Goal: Transaction & Acquisition: Purchase product/service

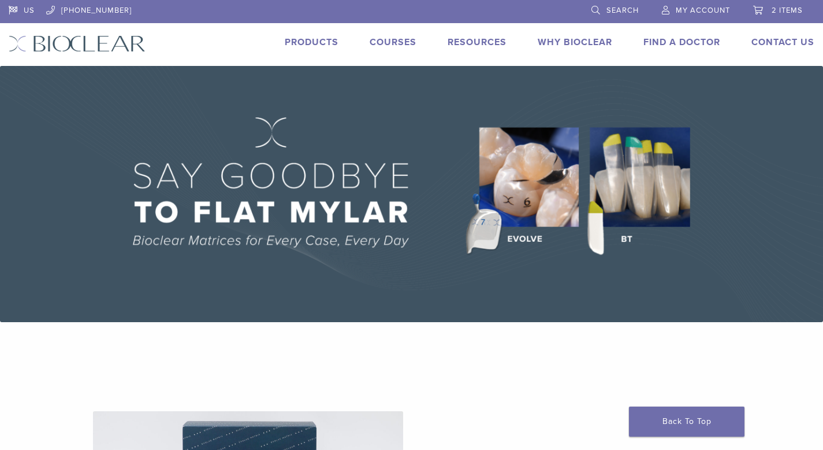
click at [702, 9] on span "My Account" at bounding box center [703, 10] width 54 height 9
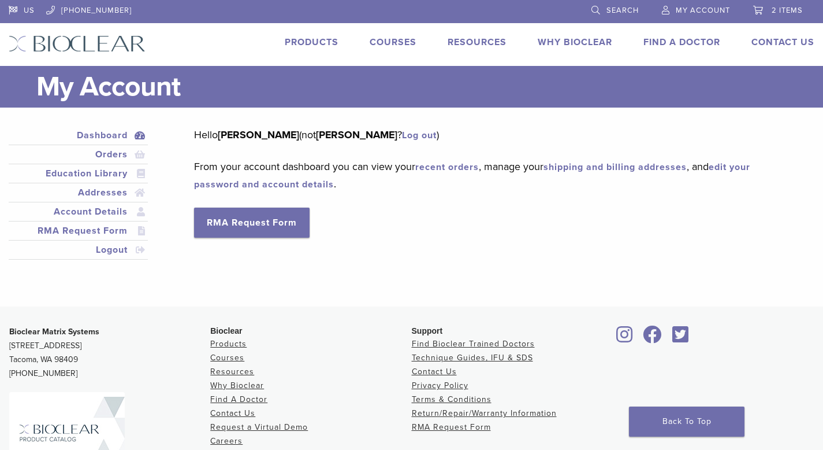
click at [395, 43] on link "Courses" at bounding box center [393, 42] width 47 height 12
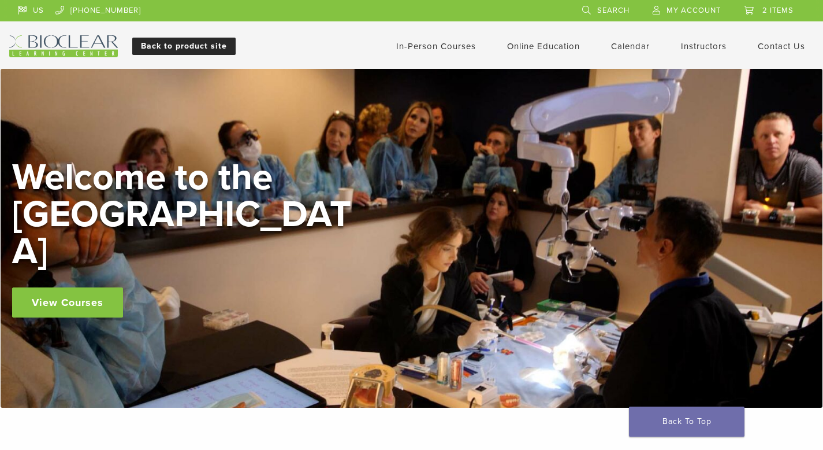
click at [170, 50] on link "Back to product site" at bounding box center [183, 46] width 103 height 17
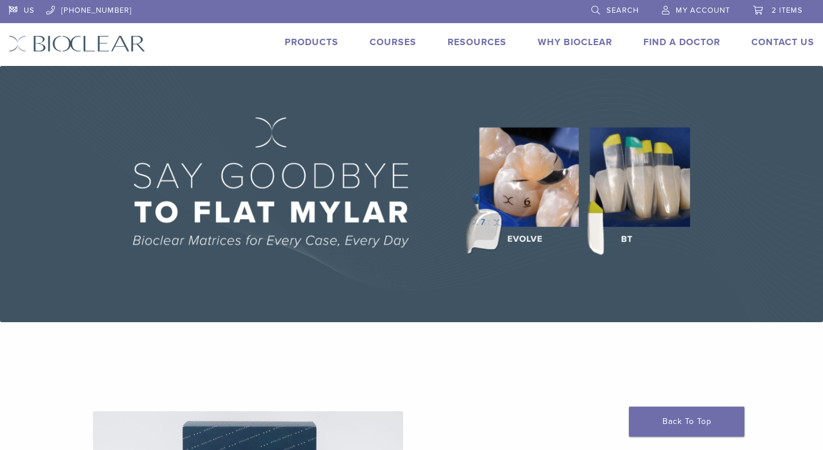
click at [317, 41] on link "Products" at bounding box center [312, 42] width 54 height 12
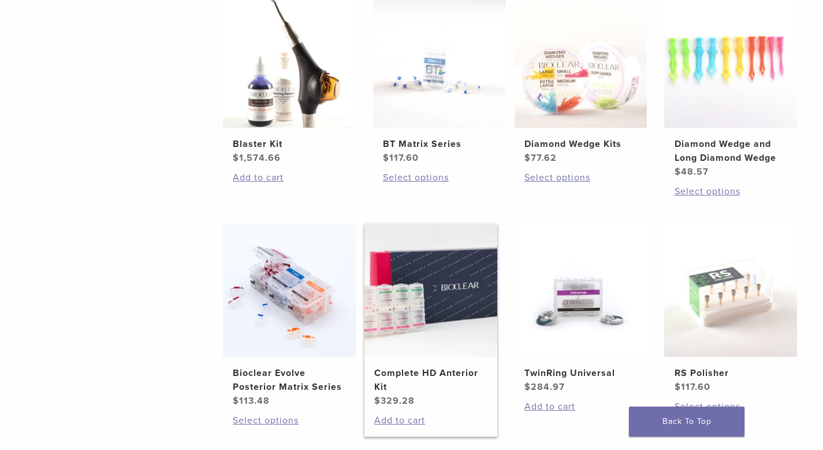
scroll to position [701, 0]
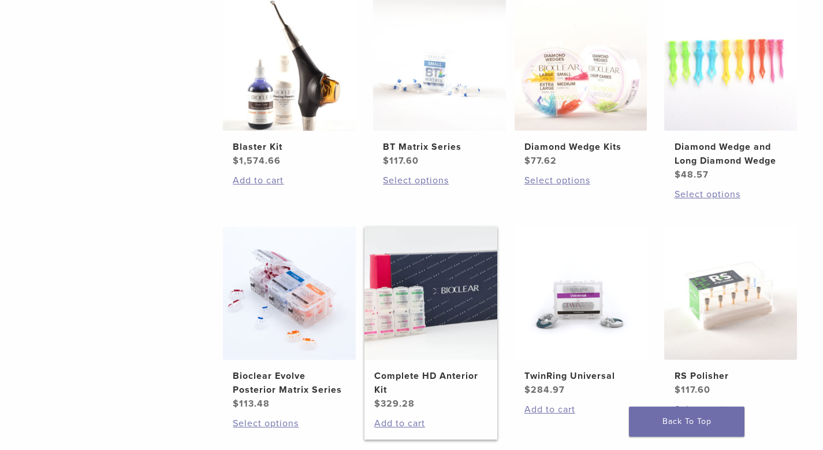
click at [419, 298] on img at bounding box center [431, 293] width 133 height 133
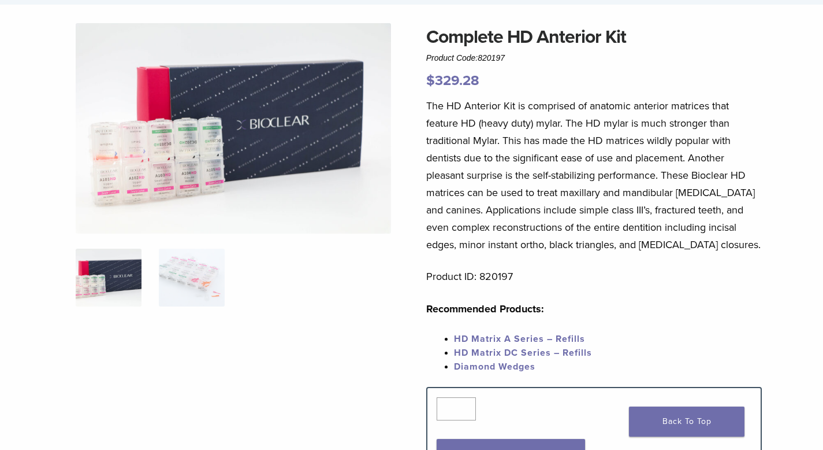
scroll to position [81, 0]
click at [181, 173] on img at bounding box center [234, 129] width 316 height 210
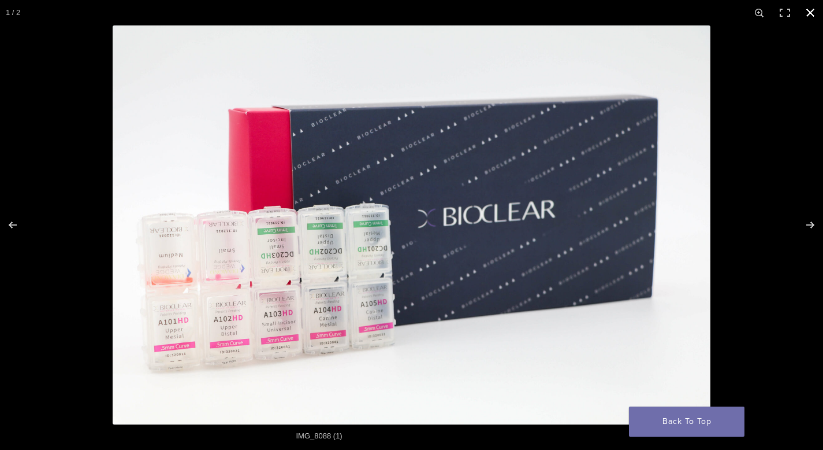
click at [808, 11] on button "Close (Esc)" at bounding box center [810, 12] width 25 height 25
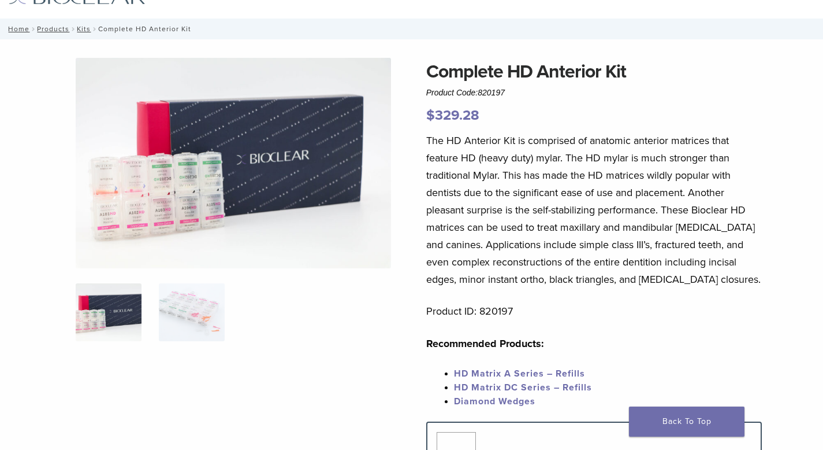
scroll to position [46, 0]
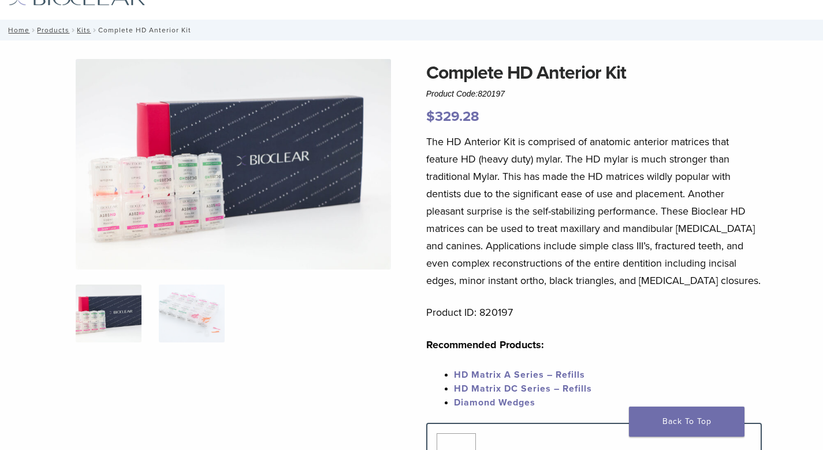
click at [178, 206] on img at bounding box center [234, 164] width 316 height 210
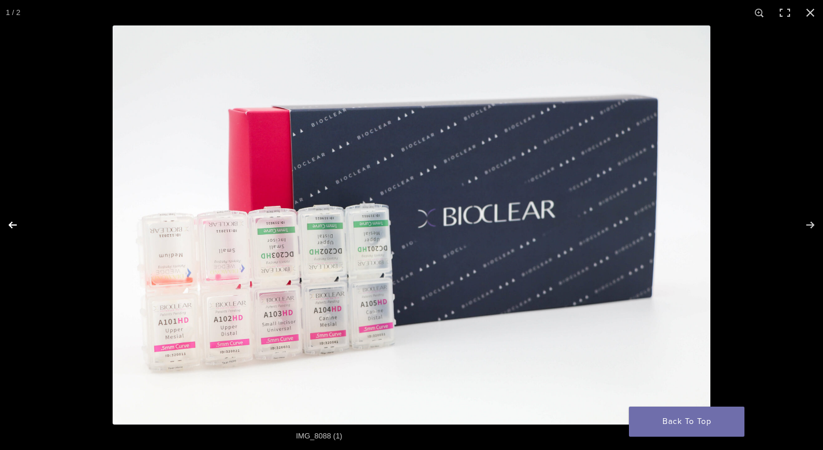
click at [14, 223] on button "Previous (arrow left)" at bounding box center [20, 225] width 40 height 58
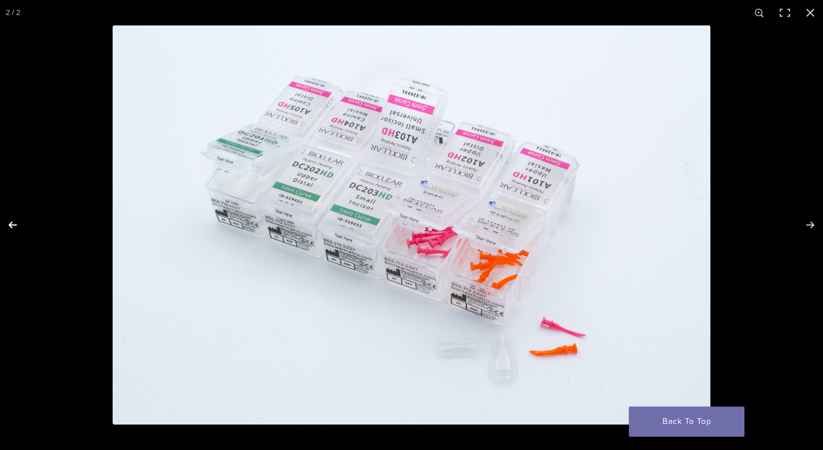
click at [14, 224] on button "Previous (arrow left)" at bounding box center [20, 225] width 40 height 58
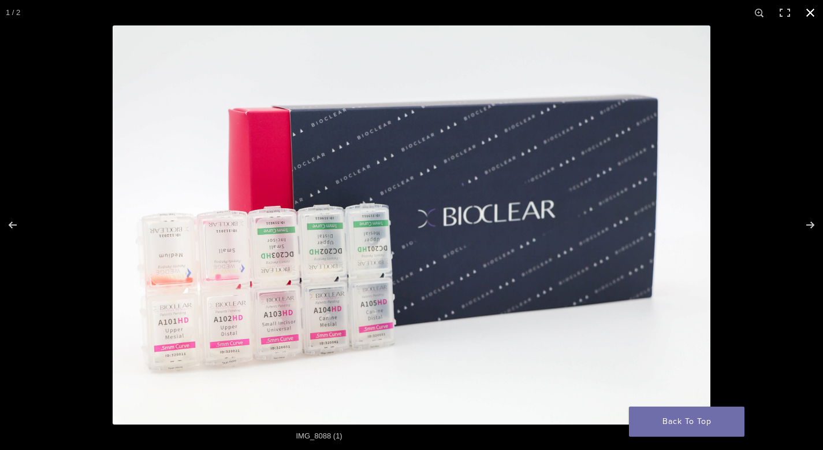
click at [815, 15] on button "Close (Esc)" at bounding box center [810, 12] width 25 height 25
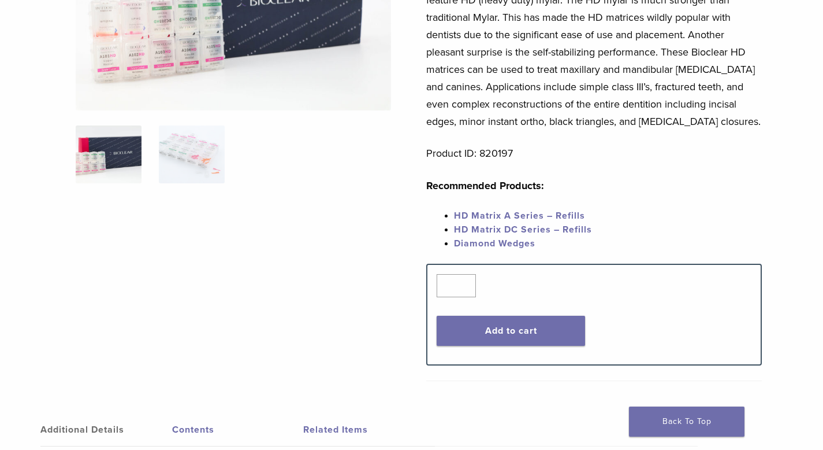
scroll to position [213, 0]
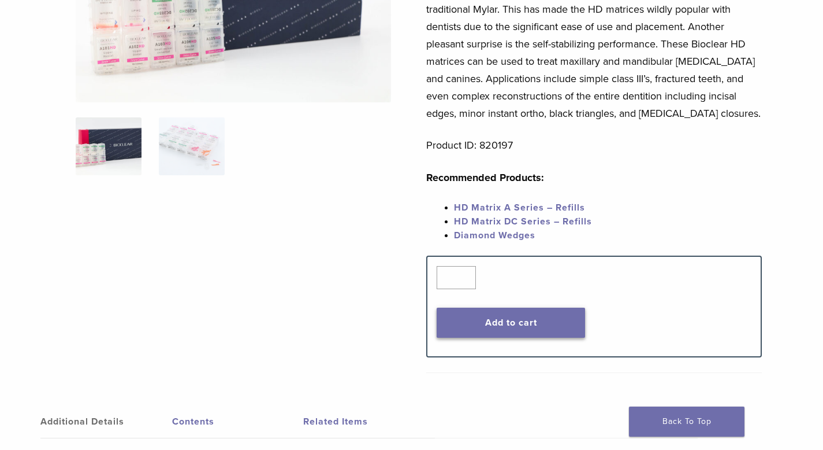
click at [509, 324] on button "Add to cart" at bounding box center [511, 322] width 149 height 30
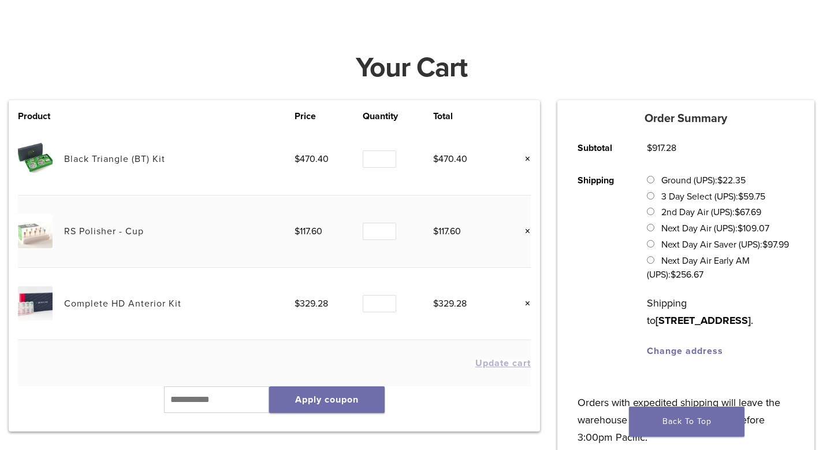
scroll to position [126, 0]
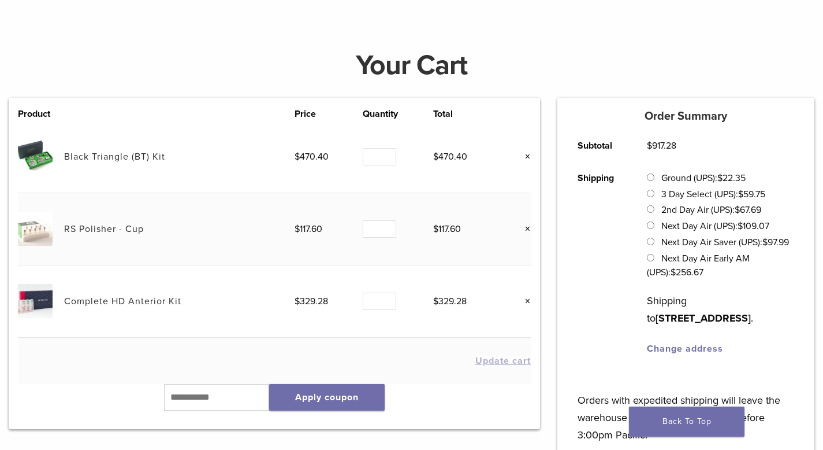
click at [105, 158] on link "Black Triangle (BT) Kit" at bounding box center [114, 157] width 101 height 12
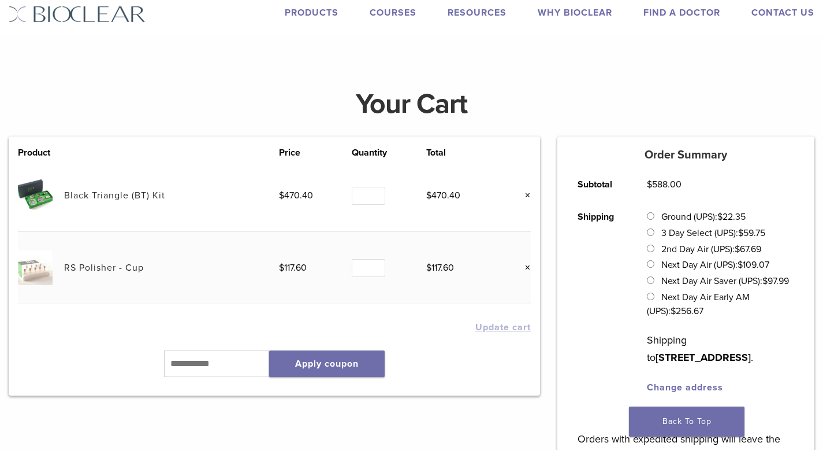
scroll to position [28, 0]
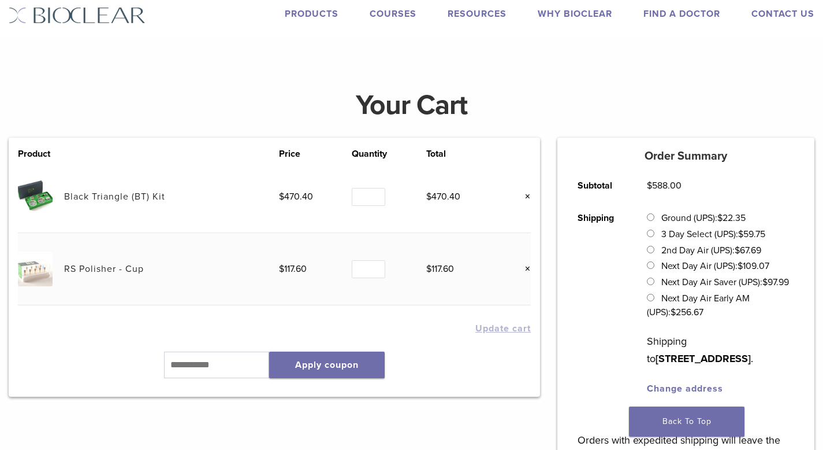
click at [138, 191] on link "Black Triangle (BT) Kit" at bounding box center [114, 197] width 101 height 12
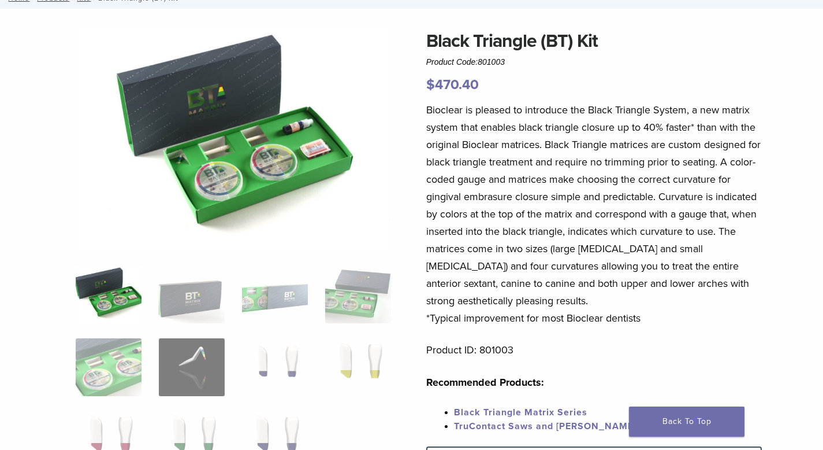
scroll to position [84, 0]
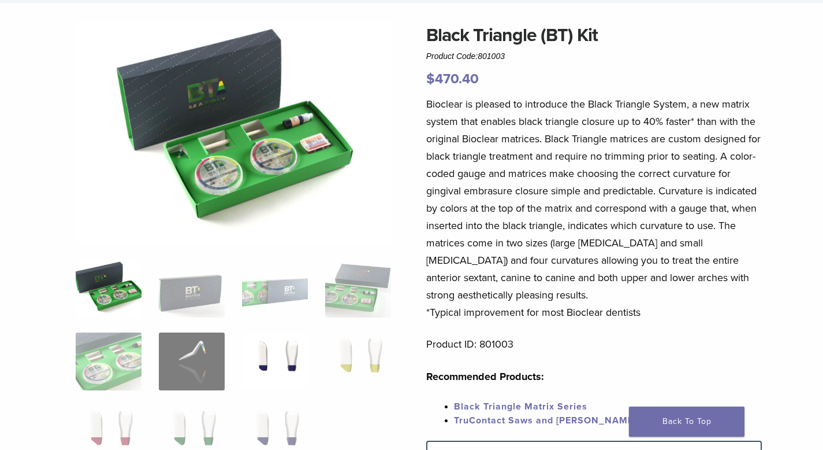
click at [278, 360] on img at bounding box center [275, 361] width 66 height 58
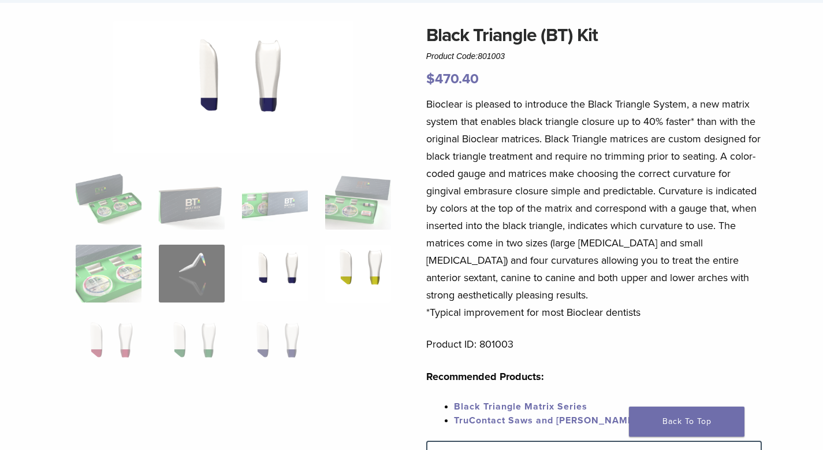
click at [366, 277] on img at bounding box center [358, 273] width 66 height 58
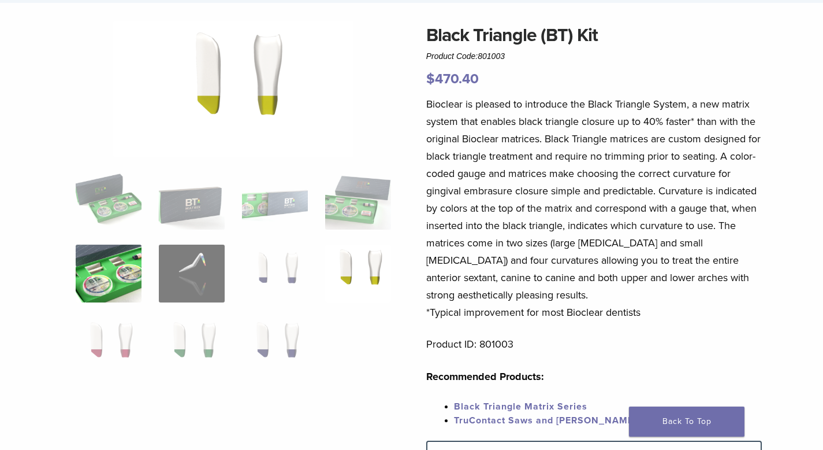
click at [112, 261] on img at bounding box center [109, 273] width 66 height 58
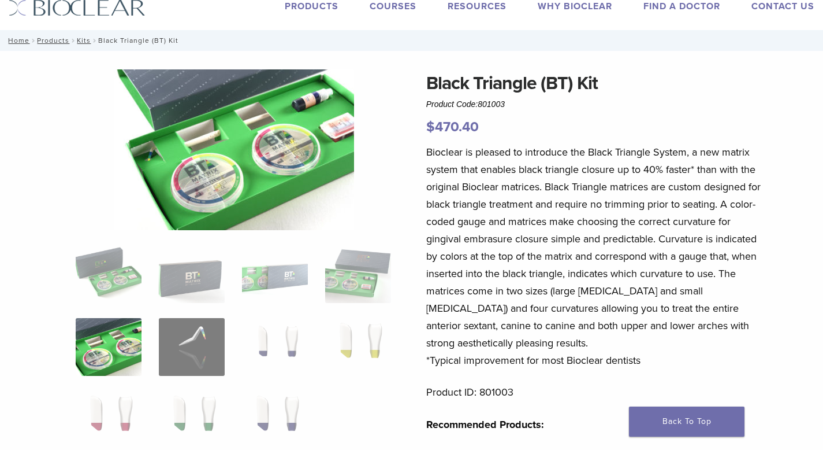
scroll to position [35, 0]
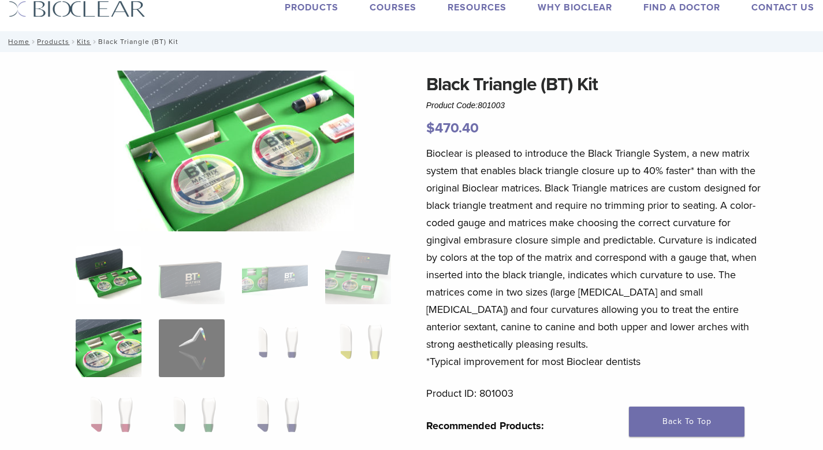
click at [111, 274] on img at bounding box center [109, 275] width 66 height 58
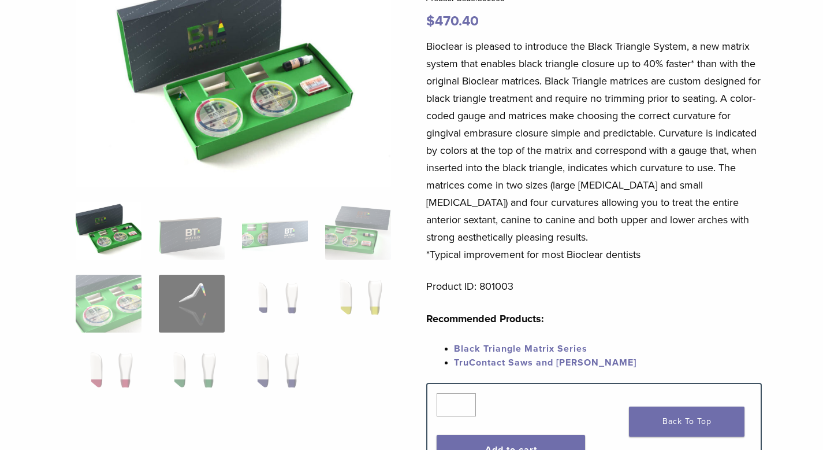
scroll to position [0, 0]
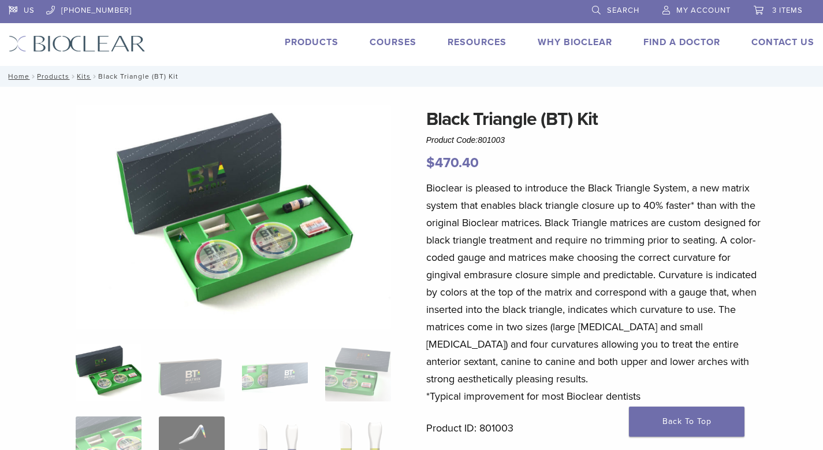
click at [781, 10] on span "3 items" at bounding box center [788, 10] width 31 height 9
click at [785, 13] on span "3 items" at bounding box center [788, 10] width 31 height 9
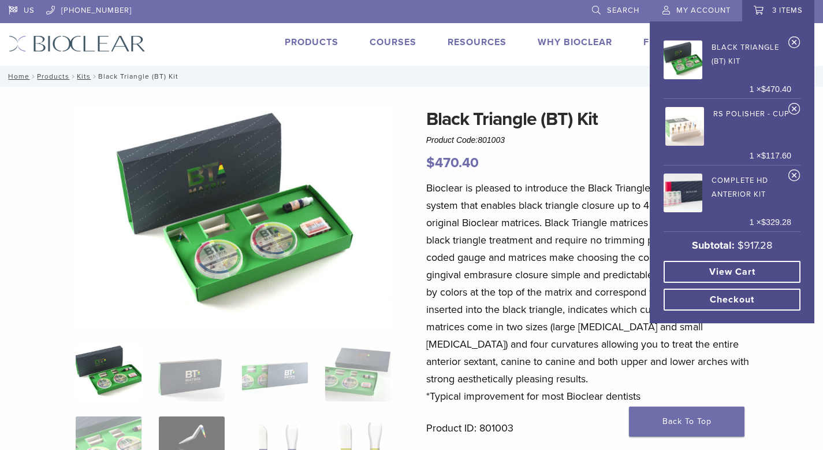
click at [716, 269] on link "View cart" at bounding box center [732, 272] width 137 height 22
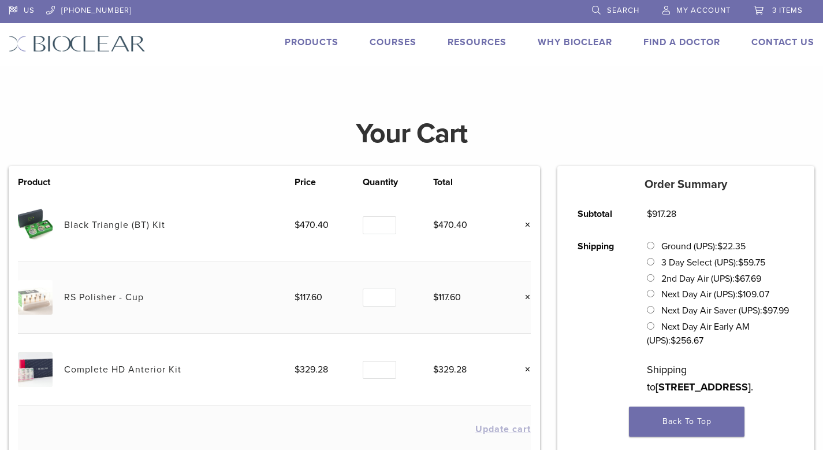
click at [99, 368] on link "Complete HD Anterior Kit" at bounding box center [122, 369] width 117 height 12
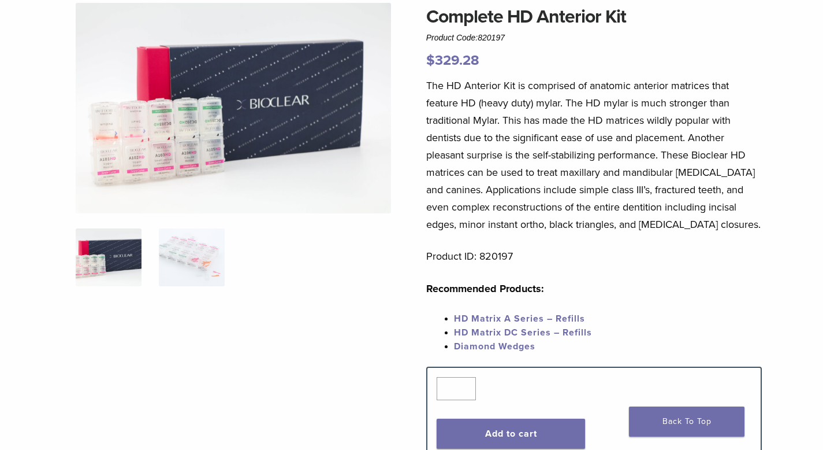
scroll to position [103, 0]
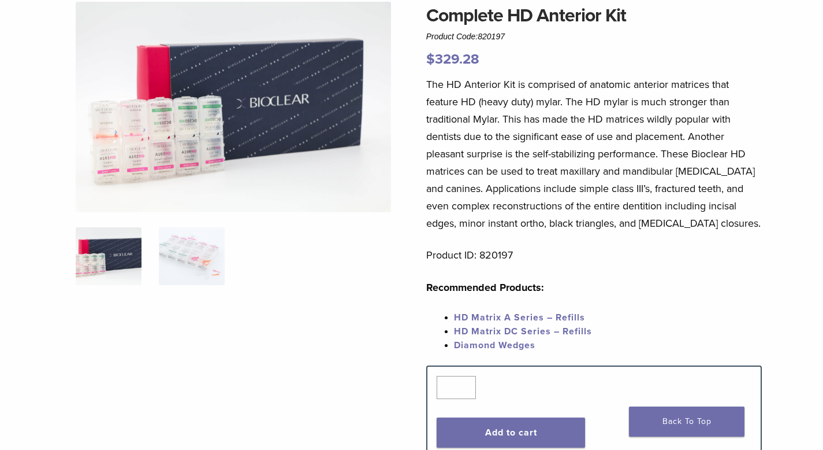
click at [531, 317] on link "HD Matrix A Series – Refills" at bounding box center [519, 317] width 131 height 12
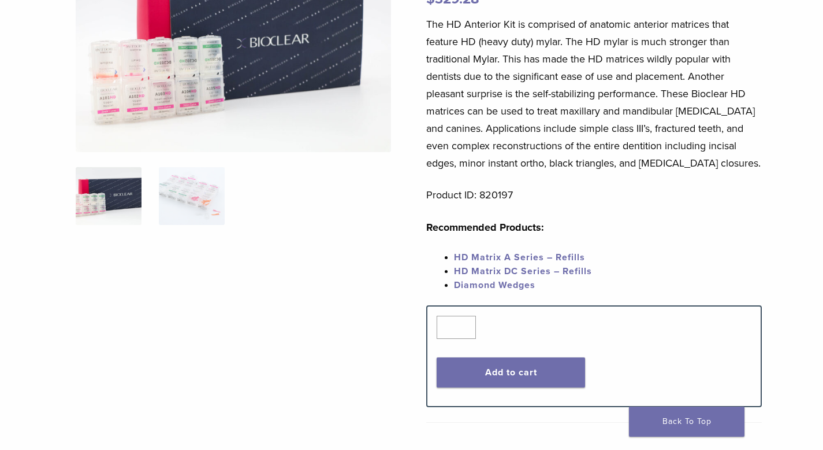
scroll to position [168, 0]
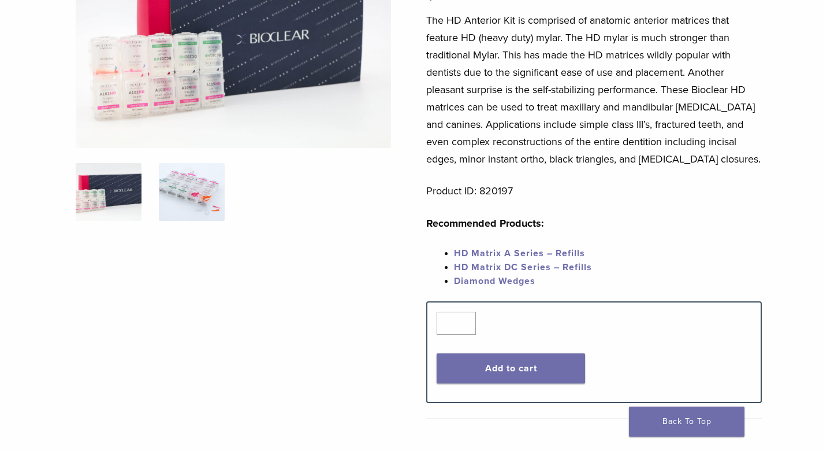
click at [207, 197] on img at bounding box center [192, 192] width 66 height 58
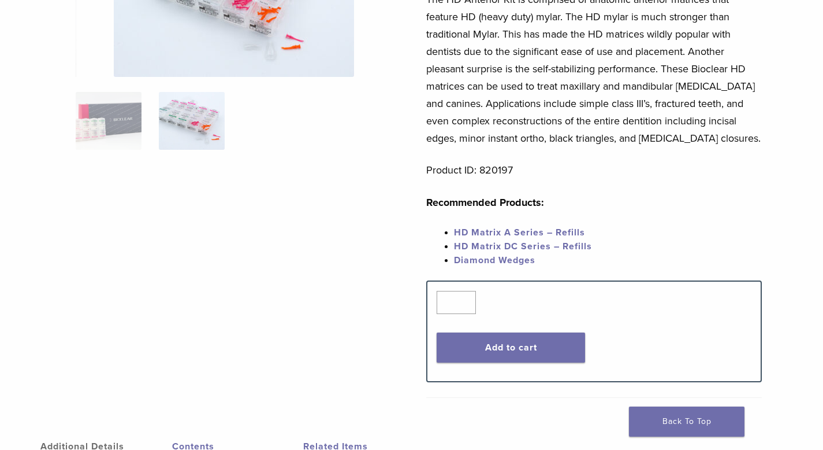
scroll to position [0, 0]
